Goal: Information Seeking & Learning: Learn about a topic

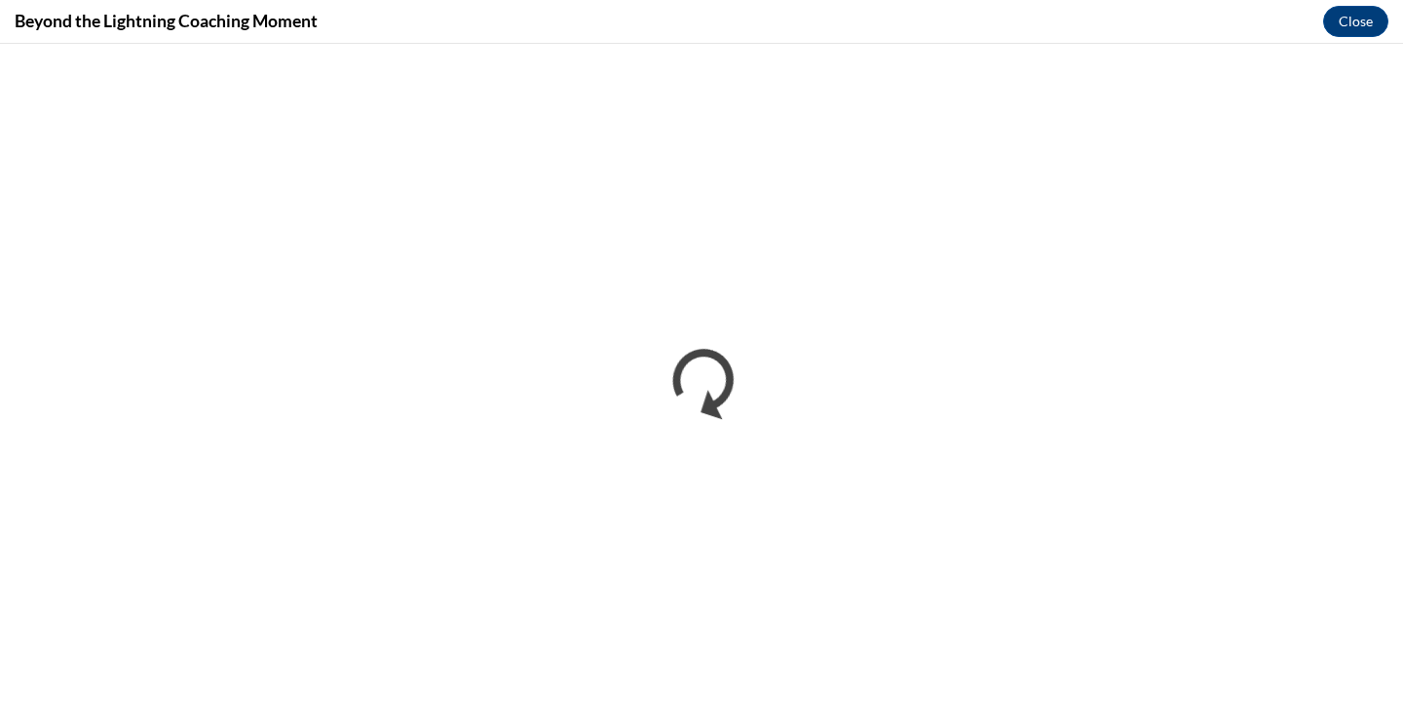
scroll to position [1720, 0]
